Goal: Task Accomplishment & Management: Use online tool/utility

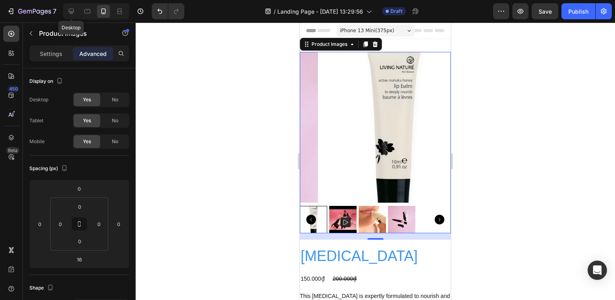
drag, startPoint x: 73, startPoint y: 7, endPoint x: 78, endPoint y: 10, distance: 5.0
click at [73, 7] on icon at bounding box center [71, 11] width 8 height 8
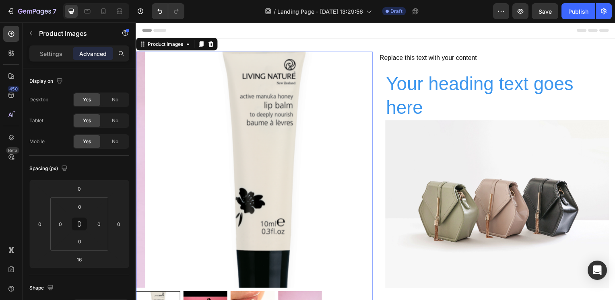
scroll to position [1, 0]
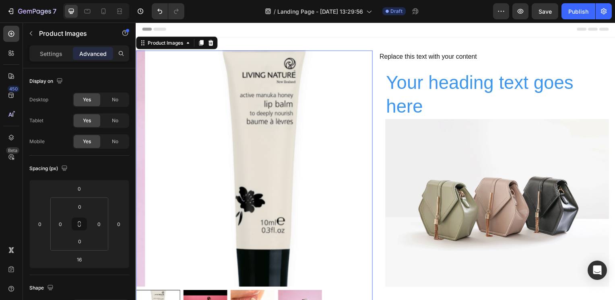
click at [234, 74] on img at bounding box center [264, 170] width 238 height 238
click at [169, 45] on div "Product Images" at bounding box center [165, 42] width 39 height 7
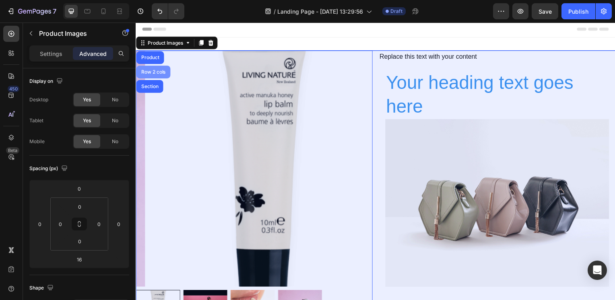
click at [155, 72] on div "Row 2 cols" at bounding box center [153, 72] width 28 height 5
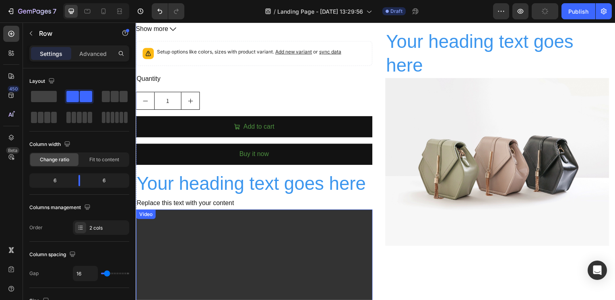
scroll to position [565, 0]
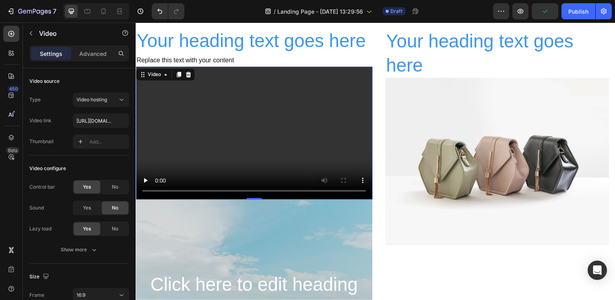
click at [299, 140] on video at bounding box center [255, 134] width 238 height 134
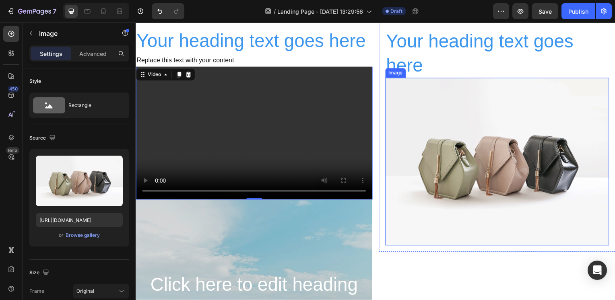
click at [445, 164] on img at bounding box center [499, 163] width 225 height 169
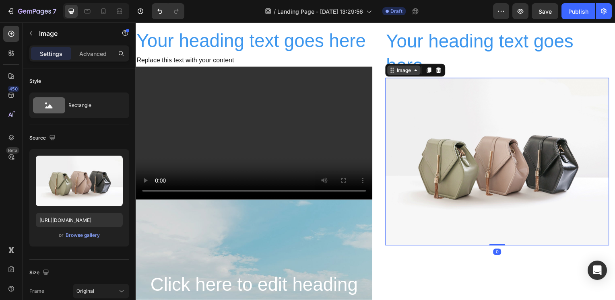
click at [397, 74] on div "Image" at bounding box center [405, 71] width 17 height 7
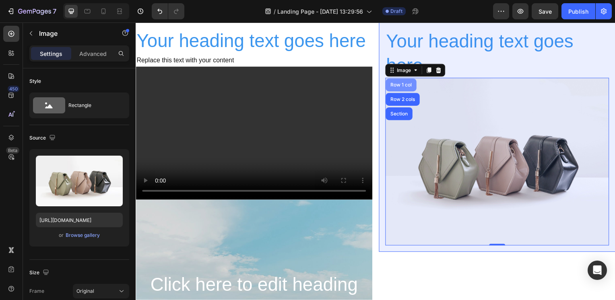
click at [403, 87] on div "Row 1 col" at bounding box center [402, 86] width 25 height 5
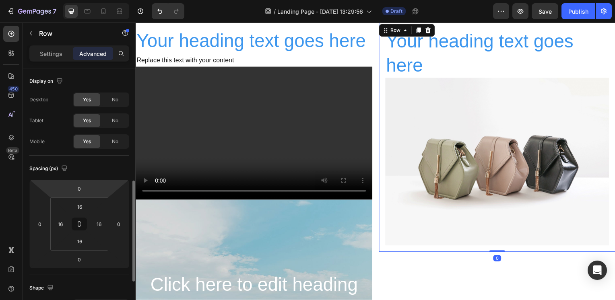
scroll to position [161, 0]
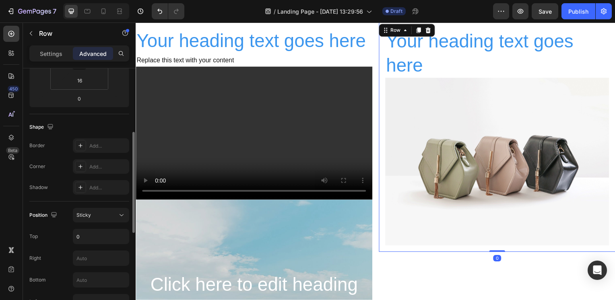
click at [58, 60] on div "Settings Advanced" at bounding box center [79, 53] width 100 height 16
click at [58, 55] on p "Settings" at bounding box center [51, 54] width 23 height 8
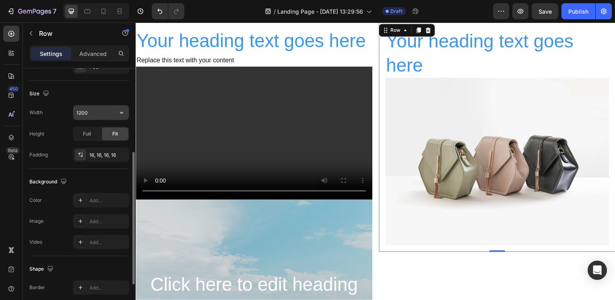
click at [95, 107] on input "1200" at bounding box center [101, 112] width 56 height 14
click at [112, 112] on input "1200" at bounding box center [101, 112] width 56 height 14
click at [118, 113] on icon "button" at bounding box center [122, 113] width 8 height 8
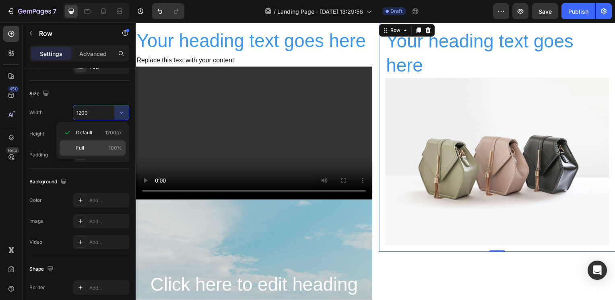
click at [105, 145] on p "Full 100%" at bounding box center [99, 148] width 46 height 7
type input "100%"
